Goal: Navigation & Orientation: Find specific page/section

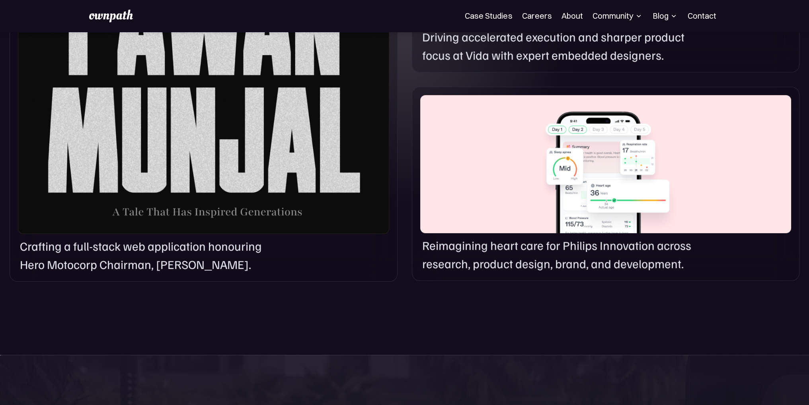
scroll to position [663, 0]
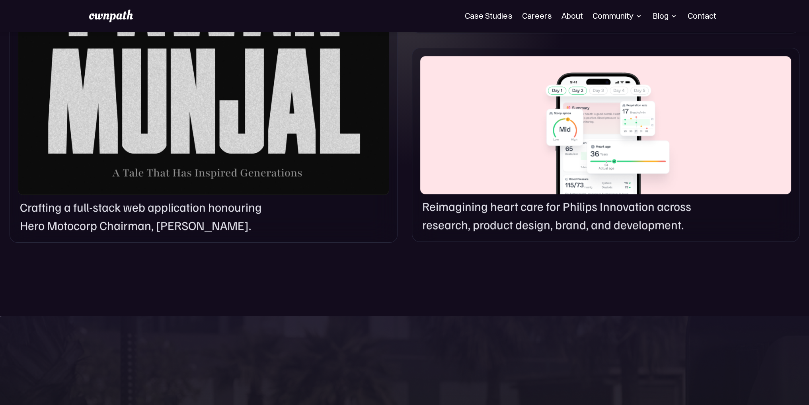
click at [659, 19] on div "Blog" at bounding box center [664, 16] width 25 height 10
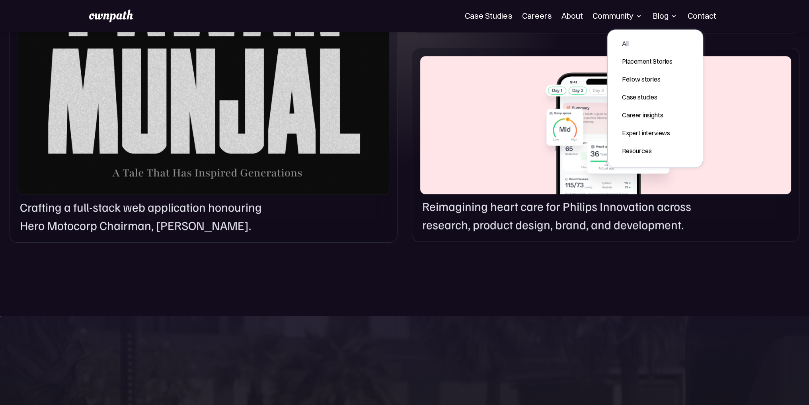
click at [637, 42] on div "All" at bounding box center [647, 44] width 51 height 10
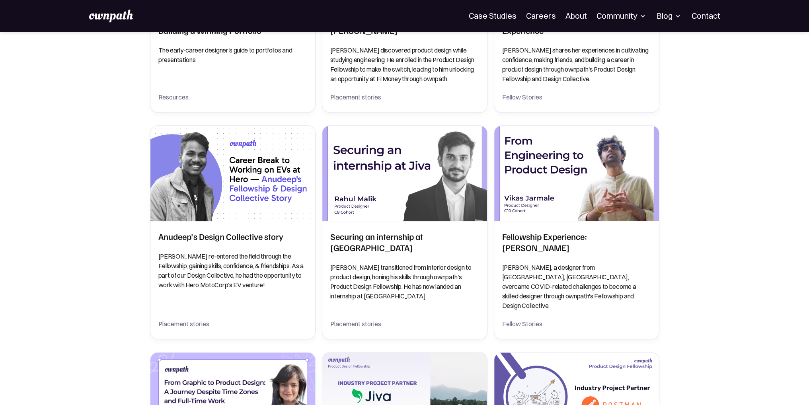
scroll to position [1061, 0]
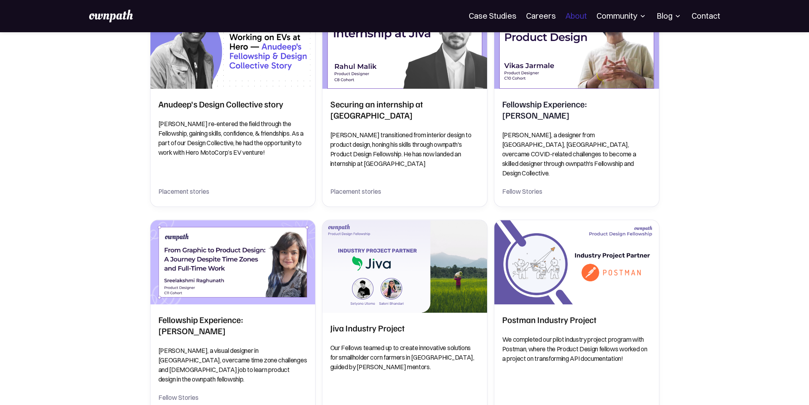
click at [578, 15] on link "About" at bounding box center [575, 16] width 21 height 10
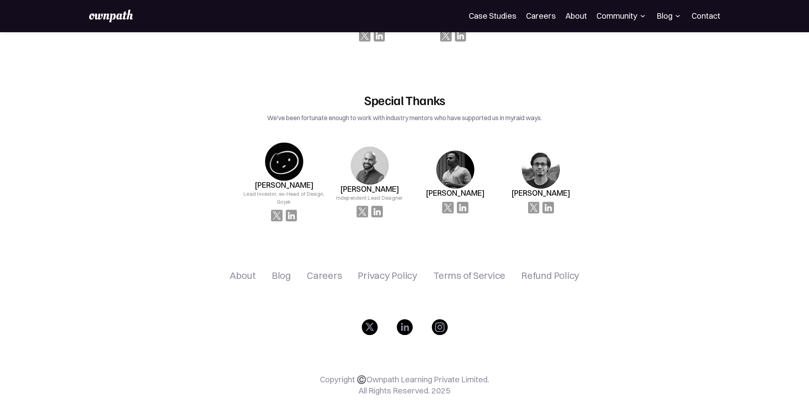
scroll to position [1123, 0]
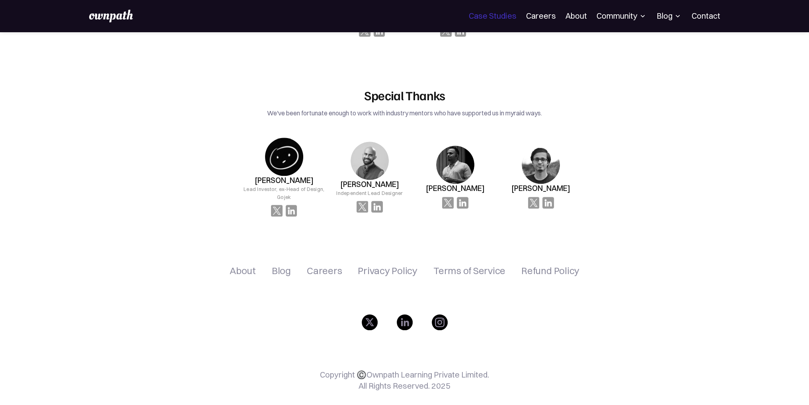
click at [485, 18] on link "Case Studies" at bounding box center [492, 16] width 47 height 10
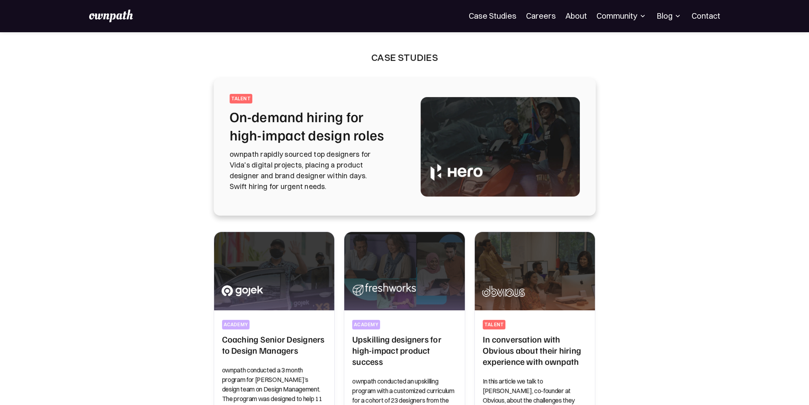
scroll to position [133, 0]
